Goal: Task Accomplishment & Management: Use online tool/utility

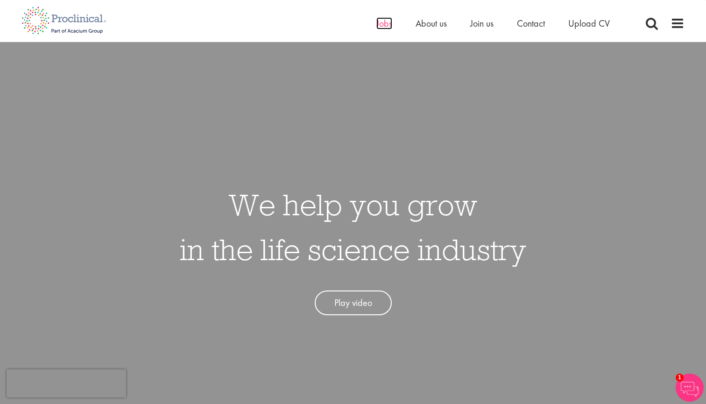
click at [381, 24] on span "Jobs" at bounding box center [384, 23] width 16 height 12
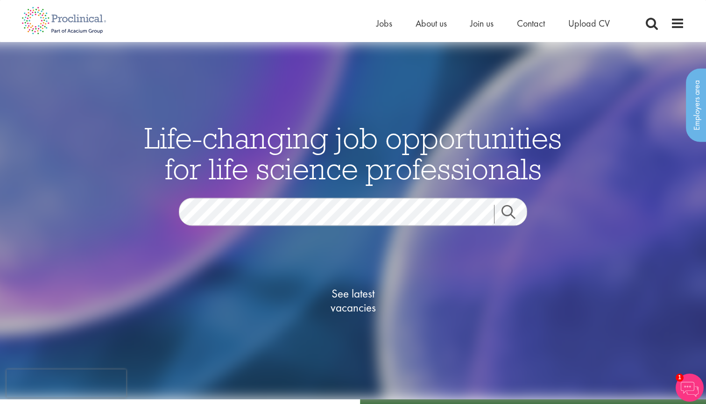
click at [504, 211] on link "Search" at bounding box center [514, 213] width 40 height 19
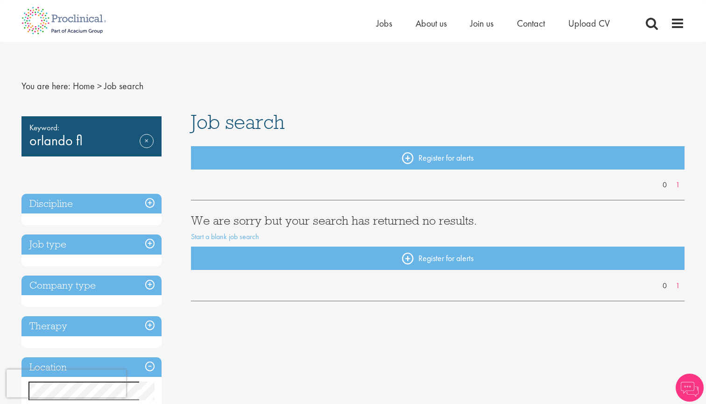
click at [152, 203] on h3 "Discipline" at bounding box center [91, 204] width 140 height 20
click at [144, 202] on h3 "Discipline" at bounding box center [91, 204] width 140 height 20
click at [148, 139] on link "Remove" at bounding box center [147, 147] width 14 height 27
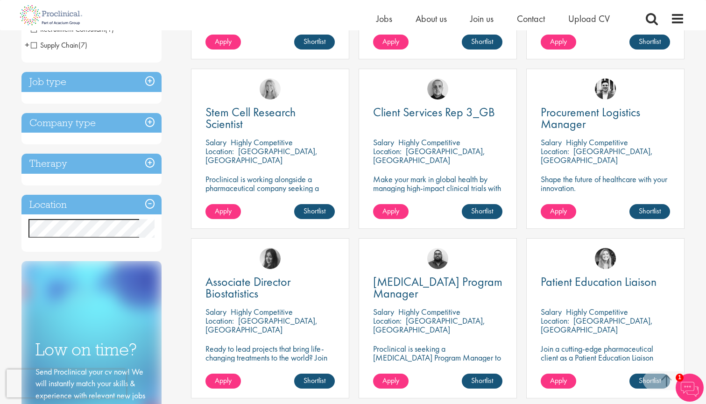
scroll to position [311, 0]
